Goal: Task Accomplishment & Management: Manage account settings

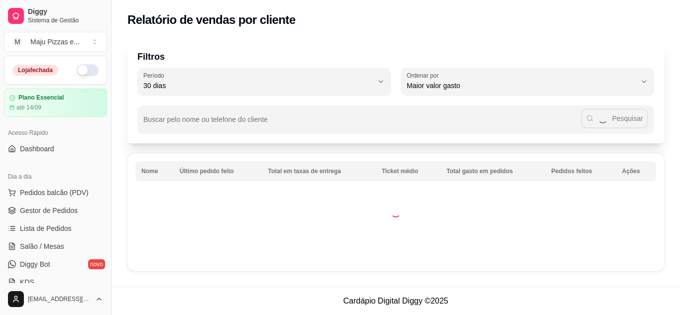
select select "30"
select select "HIGHEST_TOTAL_SPENT_WITH_ORDERS"
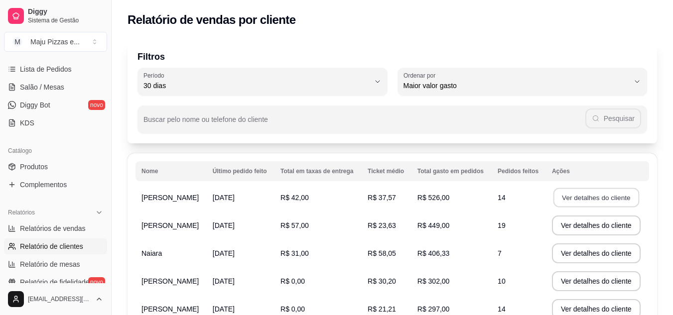
click at [581, 199] on button "Ver detalhes do cliente" at bounding box center [596, 197] width 86 height 19
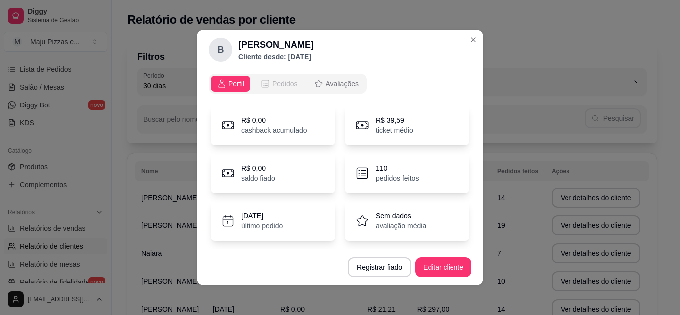
click at [283, 85] on span "Pedidos" at bounding box center [284, 84] width 25 height 10
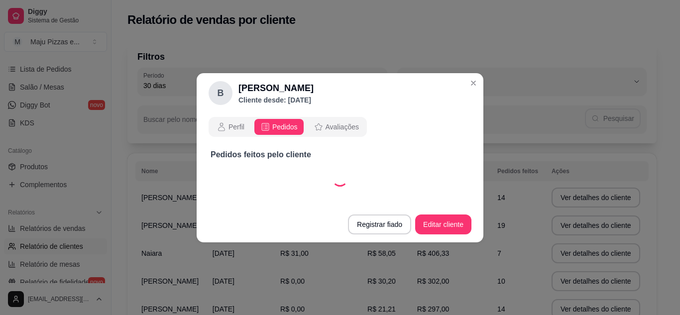
select select "30"
select select "ALL"
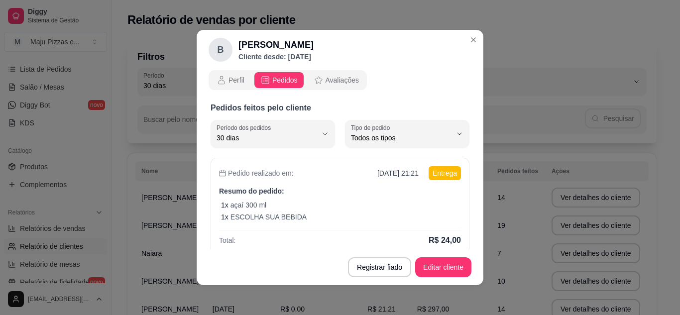
scroll to position [0, 0]
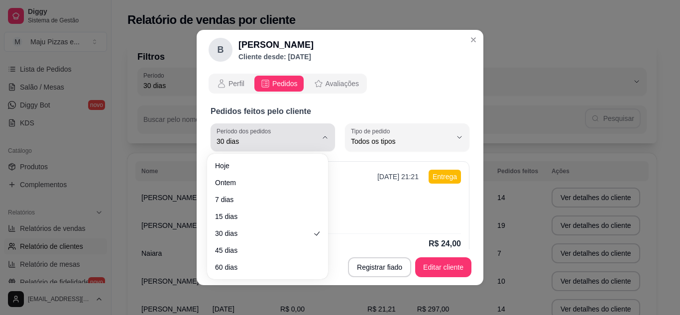
click at [321, 137] on icon "button" at bounding box center [325, 138] width 8 height 8
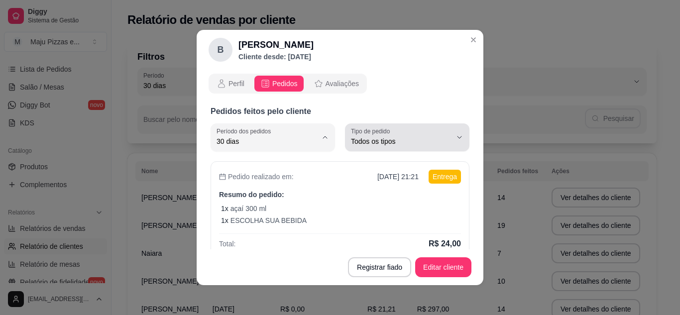
click at [456, 138] on icon "button" at bounding box center [460, 138] width 8 height 8
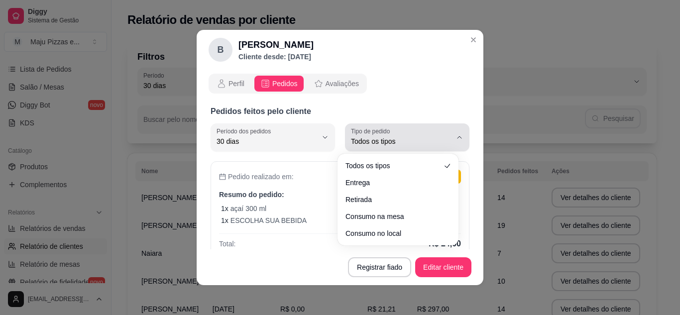
click at [458, 138] on icon "button" at bounding box center [460, 137] width 4 height 2
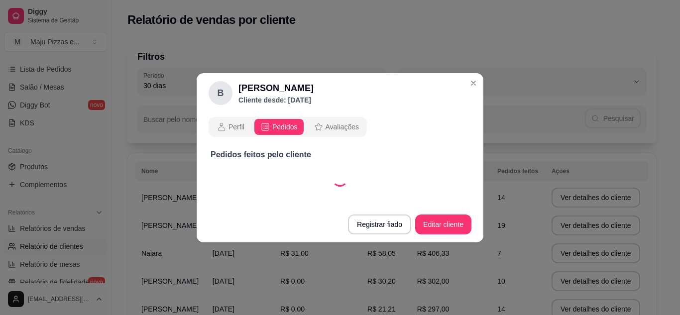
select select "30"
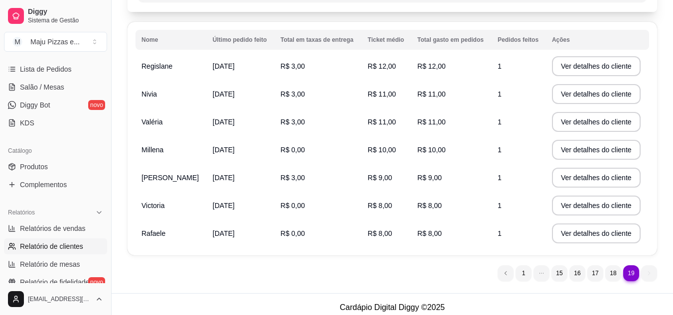
scroll to position [138, 0]
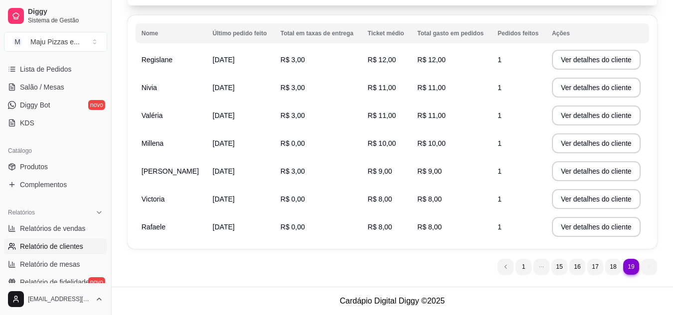
click at [649, 265] on ul "19 1 15 16 17 18 19" at bounding box center [577, 267] width 159 height 16
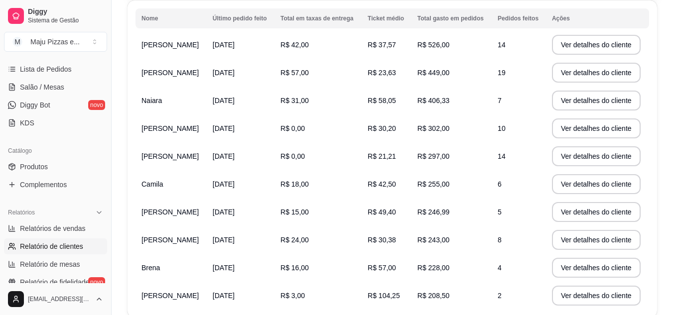
scroll to position [222, 0]
